Goal: Navigation & Orientation: Find specific page/section

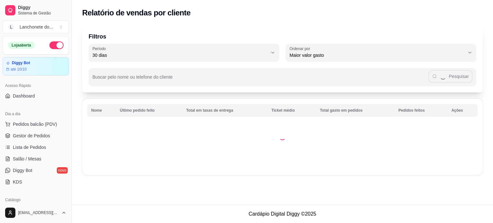
select select "30"
select select "HIGHEST_TOTAL_SPENT_WITH_ORDERS"
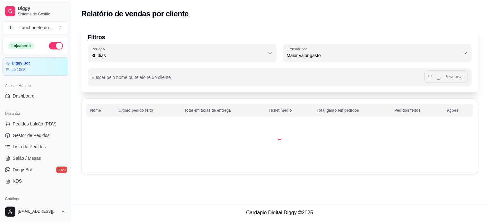
scroll to position [108, 0]
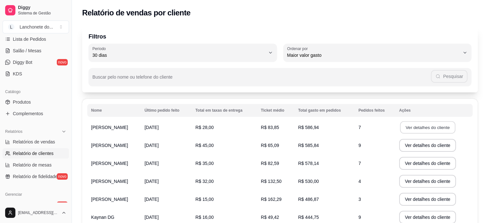
click at [419, 127] on button "Ver detalhes do cliente" at bounding box center [427, 127] width 55 height 13
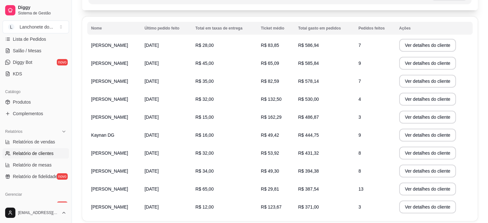
scroll to position [88, 0]
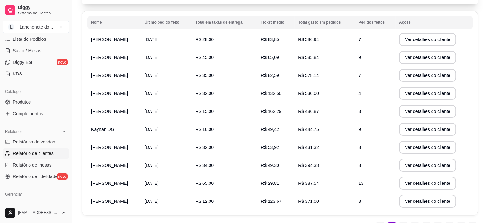
click at [483, 159] on div "Filtros 30 Período Hoje Ontem 7 dias 15 dias 30 dias 45 dias 60 dias Período 30…" at bounding box center [280, 87] width 416 height 306
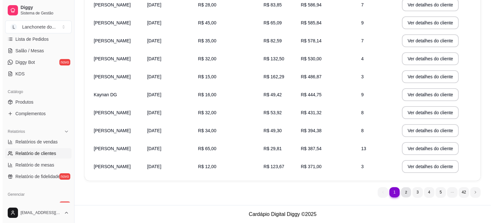
scroll to position [0, 0]
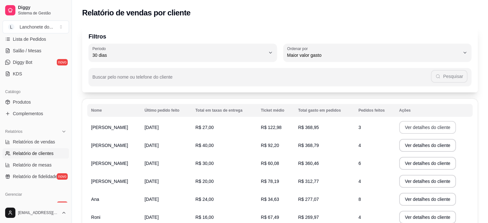
click at [416, 128] on button "Ver detalhes do cliente" at bounding box center [427, 127] width 57 height 13
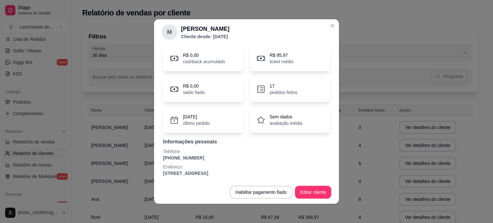
scroll to position [24, 0]
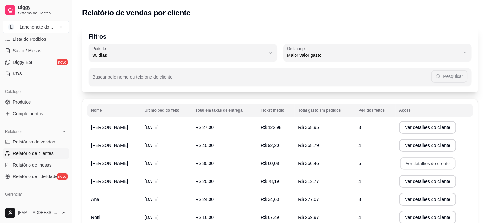
click at [413, 166] on button "Ver detalhes do cliente" at bounding box center [427, 163] width 55 height 13
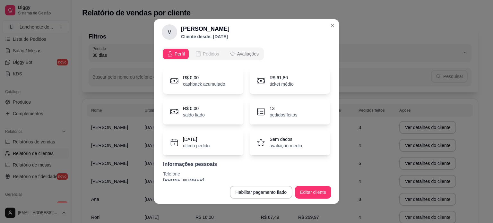
click at [212, 56] on span "Pedidos" at bounding box center [211, 54] width 16 height 6
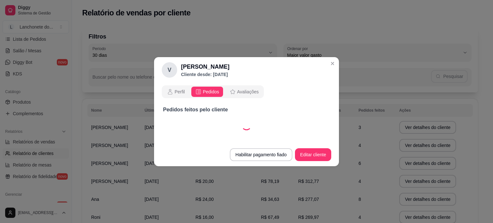
select select "30"
select select "ALL"
select select "30"
select select "ALL"
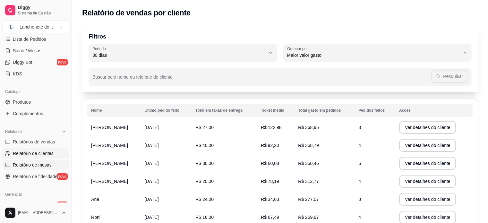
click at [51, 164] on link "Relatório de mesas" at bounding box center [36, 165] width 66 height 10
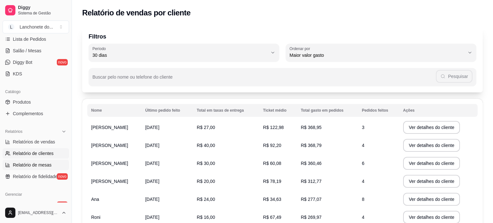
select select "TOTAL_OF_ORDERS"
select select "7"
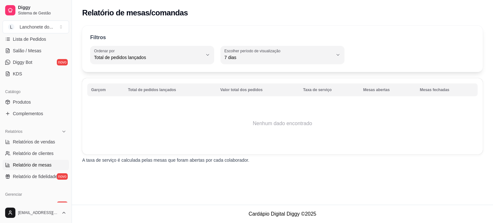
drag, startPoint x: 71, startPoint y: 136, endPoint x: 68, endPoint y: 150, distance: 14.2
click at [68, 152] on div "Diggy Sistema de Gestão L Lanchonete do ... Loja aberta Diggy Bot até 10/10 Ace…" at bounding box center [36, 111] width 72 height 223
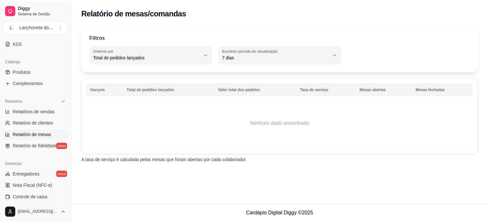
scroll to position [173, 0]
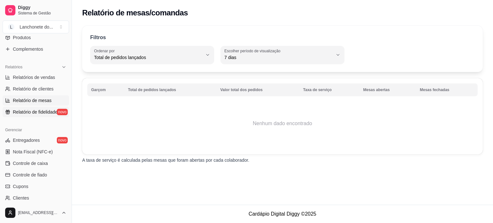
click at [41, 113] on span "Relatório de fidelidade" at bounding box center [35, 112] width 45 height 6
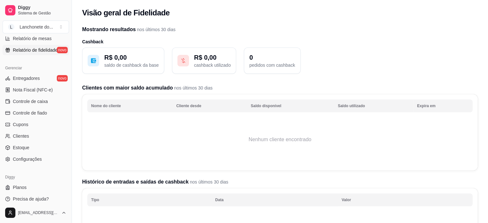
scroll to position [238, 0]
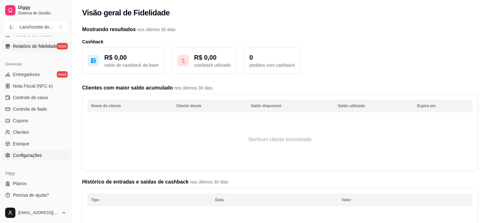
click at [32, 156] on span "Configurações" at bounding box center [27, 155] width 29 height 6
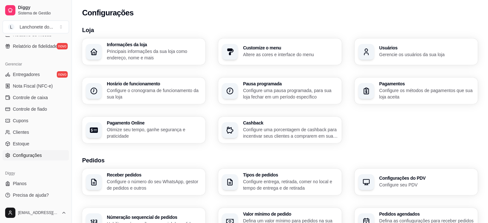
click at [406, 32] on h3 "Loja" at bounding box center [280, 30] width 396 height 9
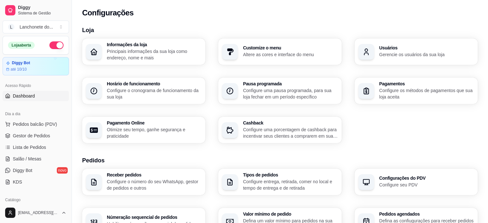
click at [31, 100] on link "Dashboard" at bounding box center [36, 96] width 66 height 10
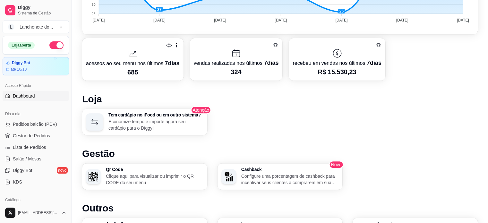
scroll to position [264, 0]
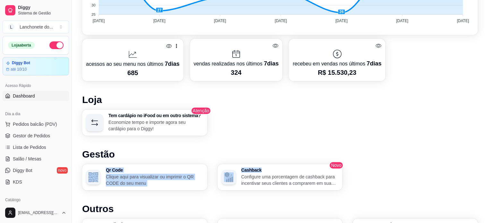
drag, startPoint x: 464, startPoint y: 105, endPoint x: 491, endPoint y: 171, distance: 71.4
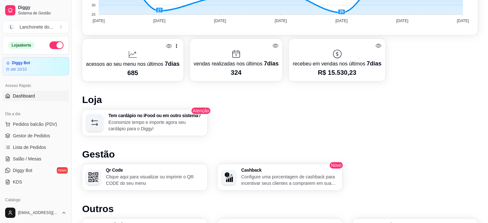
click at [246, 133] on div "Tem cardápio no iFood ou em outro sistema? Economize tempo e importe agora seu …" at bounding box center [280, 122] width 396 height 26
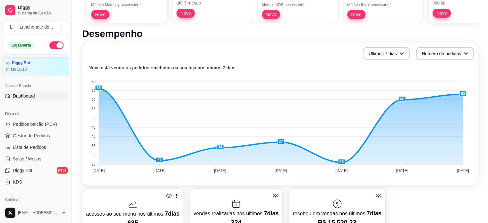
scroll to position [0, 0]
